Goal: Navigation & Orientation: Find specific page/section

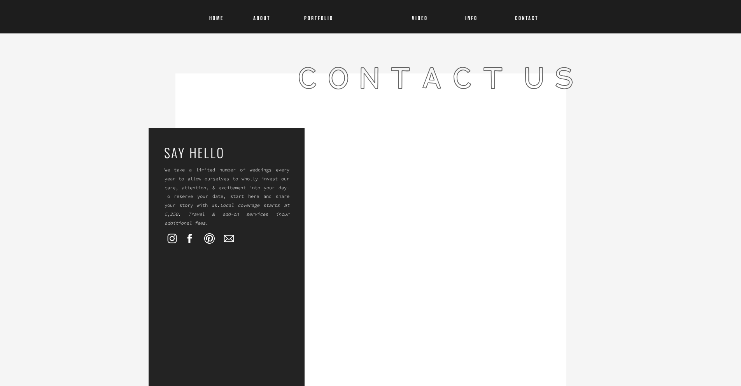
scroll to position [483, 0]
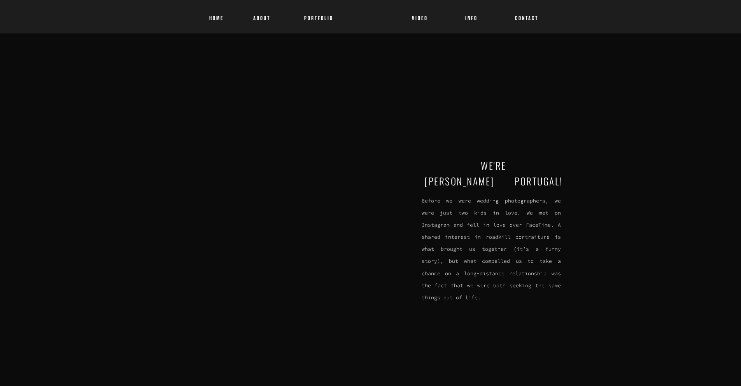
scroll to position [2307, 0]
